Goal: Check status

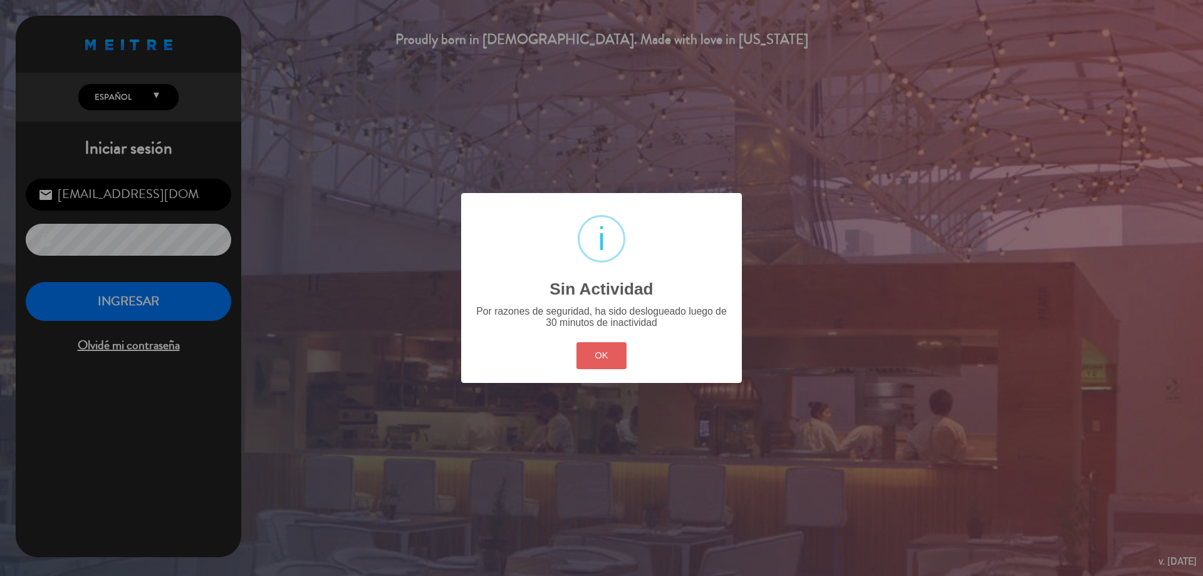
click at [607, 362] on button "OK" at bounding box center [601, 355] width 51 height 27
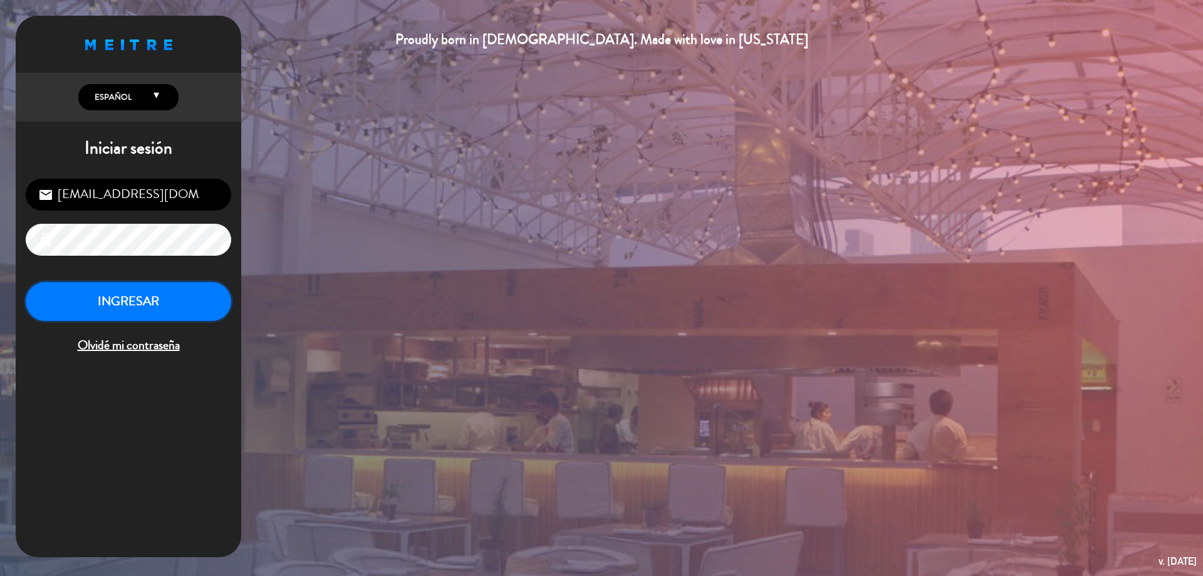
click at [207, 291] on button "INGRESAR" at bounding box center [129, 301] width 206 height 39
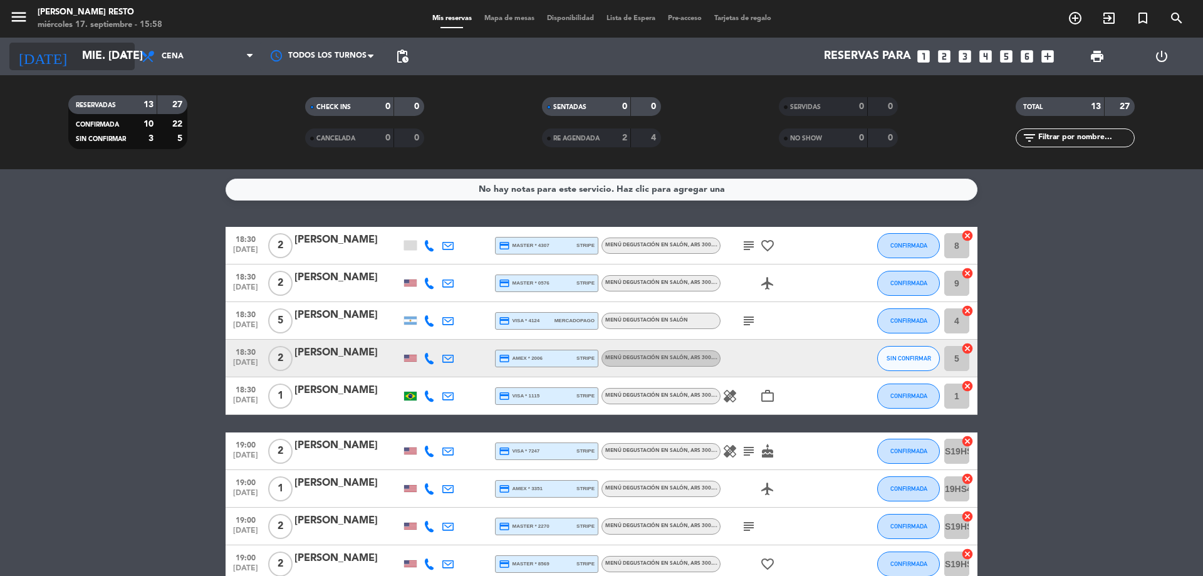
click at [80, 45] on input "mié. [DATE]" at bounding box center [148, 56] width 145 height 25
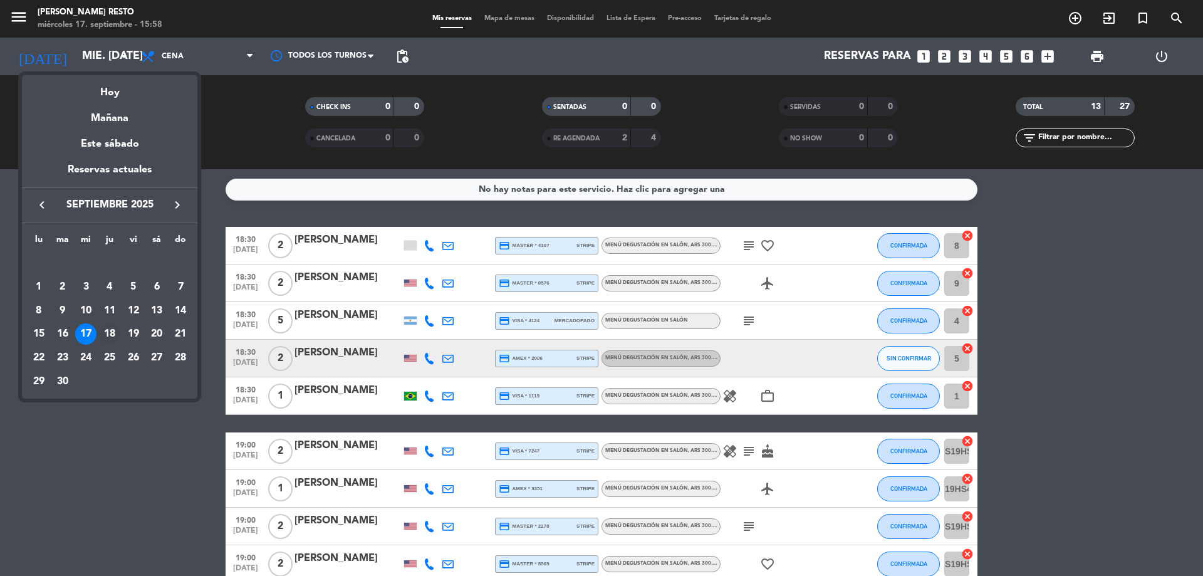
click at [108, 333] on div "18" at bounding box center [109, 333] width 21 height 21
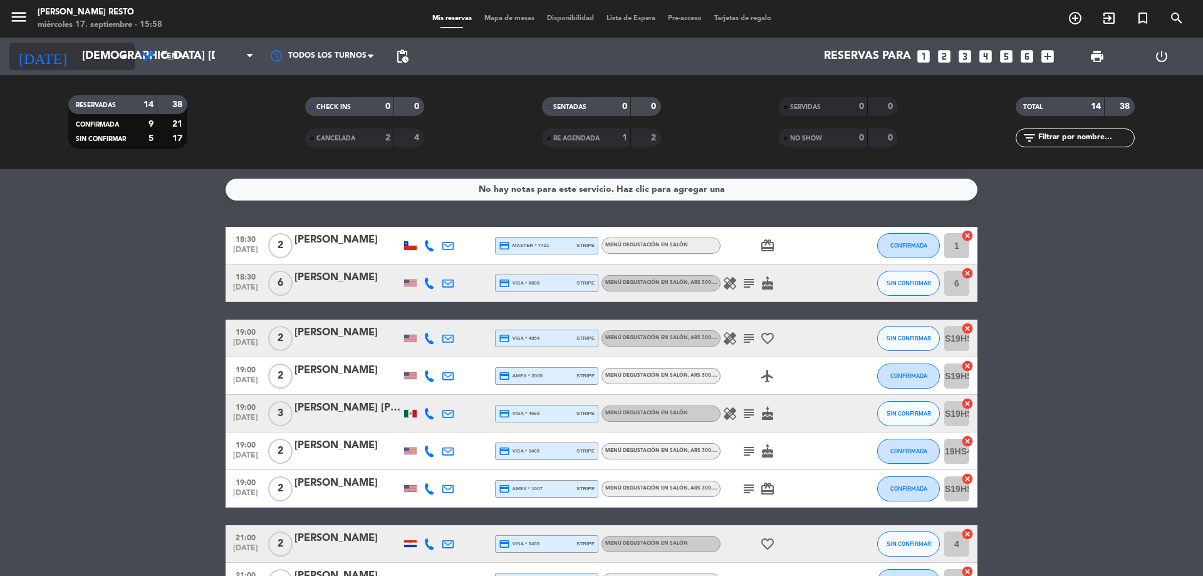
click at [115, 51] on input "[DEMOGRAPHIC_DATA] [DATE]" at bounding box center [148, 56] width 145 height 25
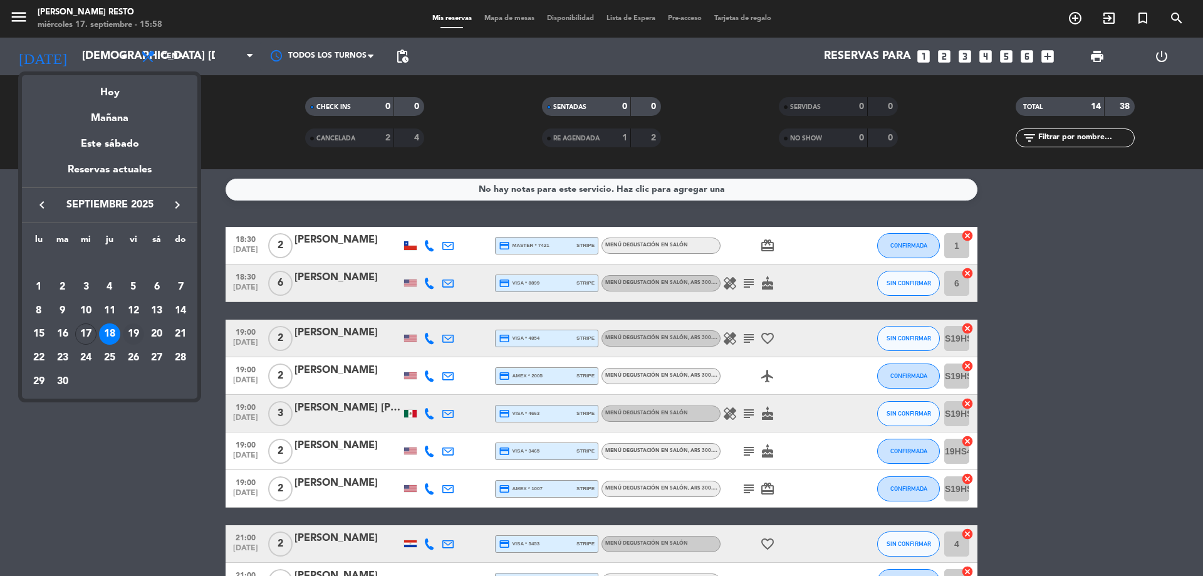
click at [138, 323] on td "19" at bounding box center [134, 334] width 24 height 24
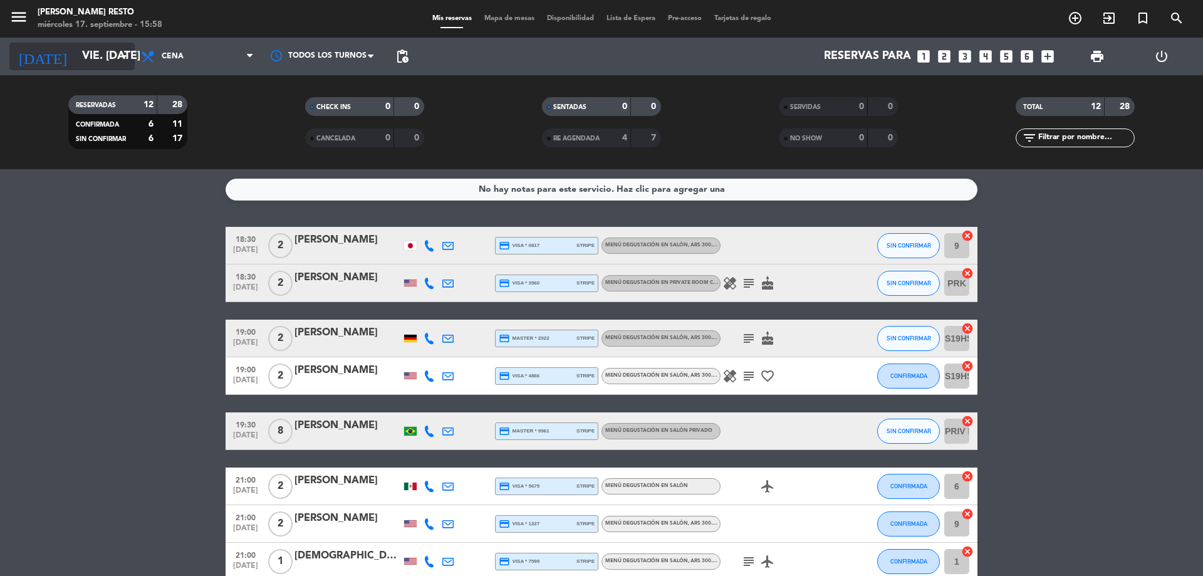
click at [130, 60] on icon "arrow_drop_down" at bounding box center [124, 56] width 15 height 15
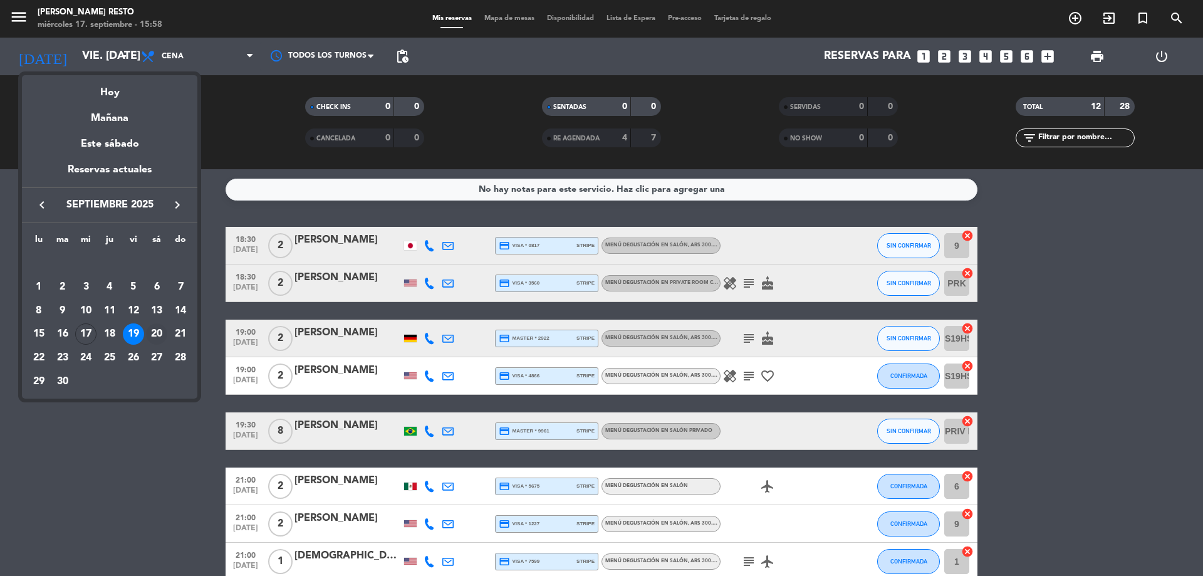
click at [157, 331] on div "20" at bounding box center [156, 333] width 21 height 21
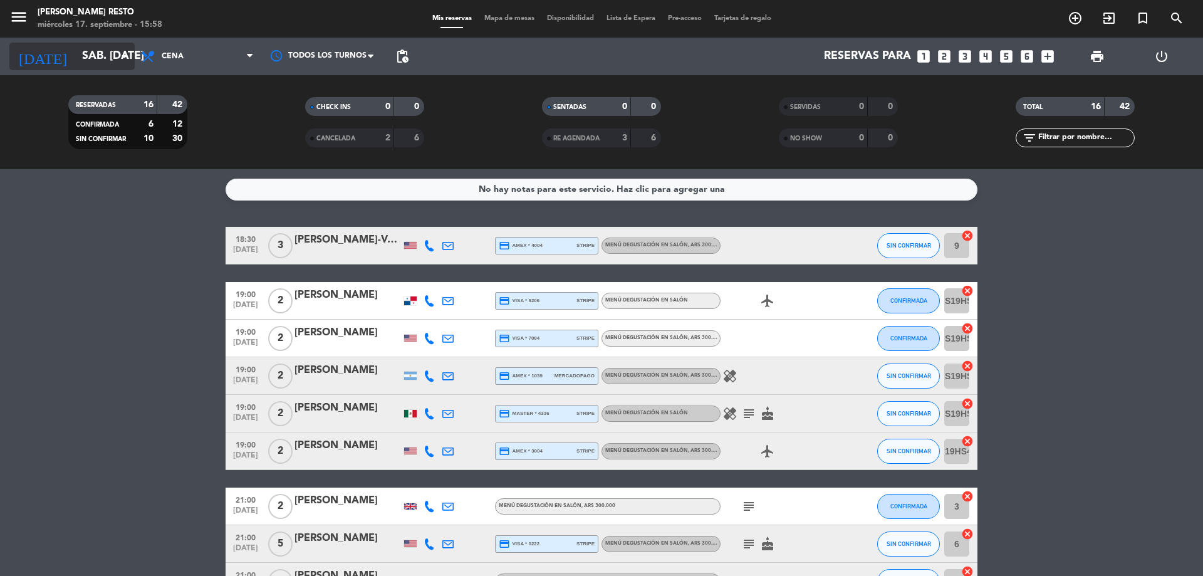
click at [125, 58] on icon "arrow_drop_down" at bounding box center [124, 56] width 15 height 15
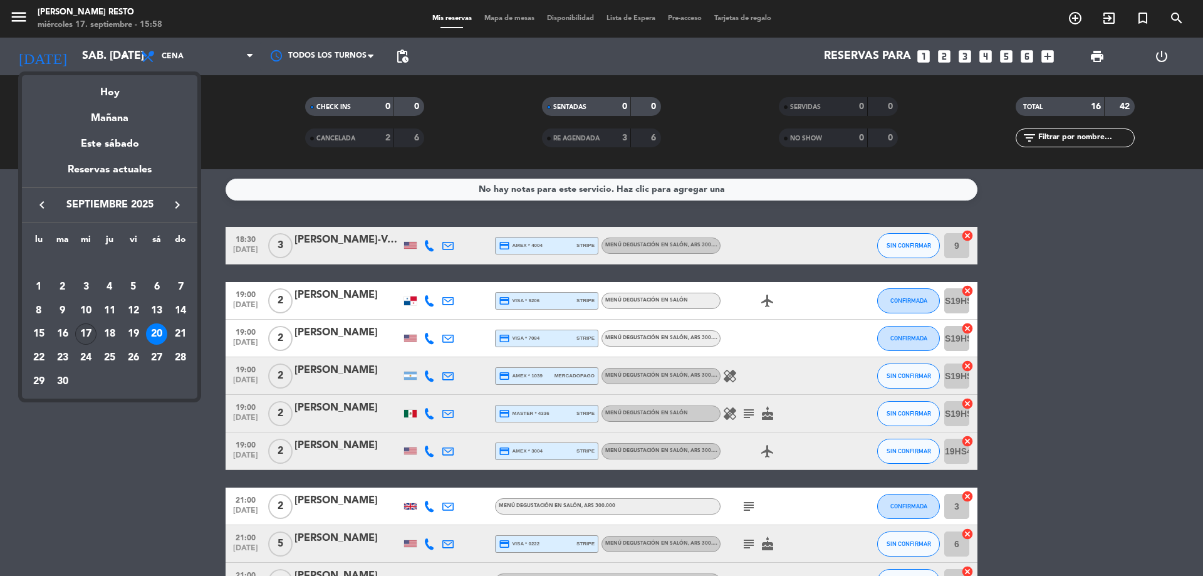
click at [85, 333] on div "17" at bounding box center [85, 333] width 21 height 21
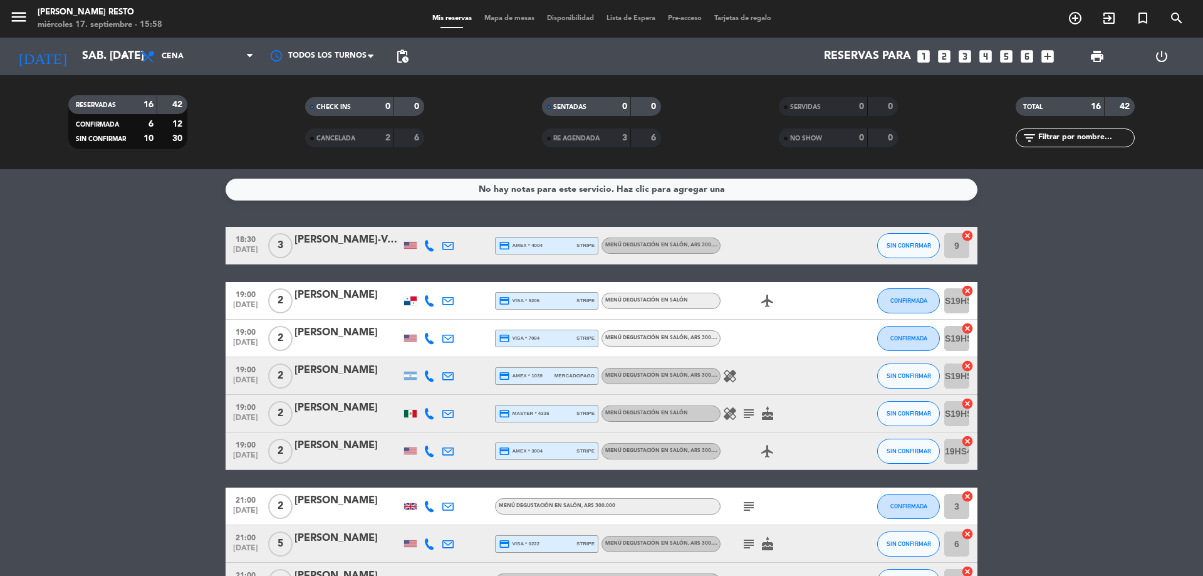
type input "mié. [DATE]"
